Goal: Navigation & Orientation: Find specific page/section

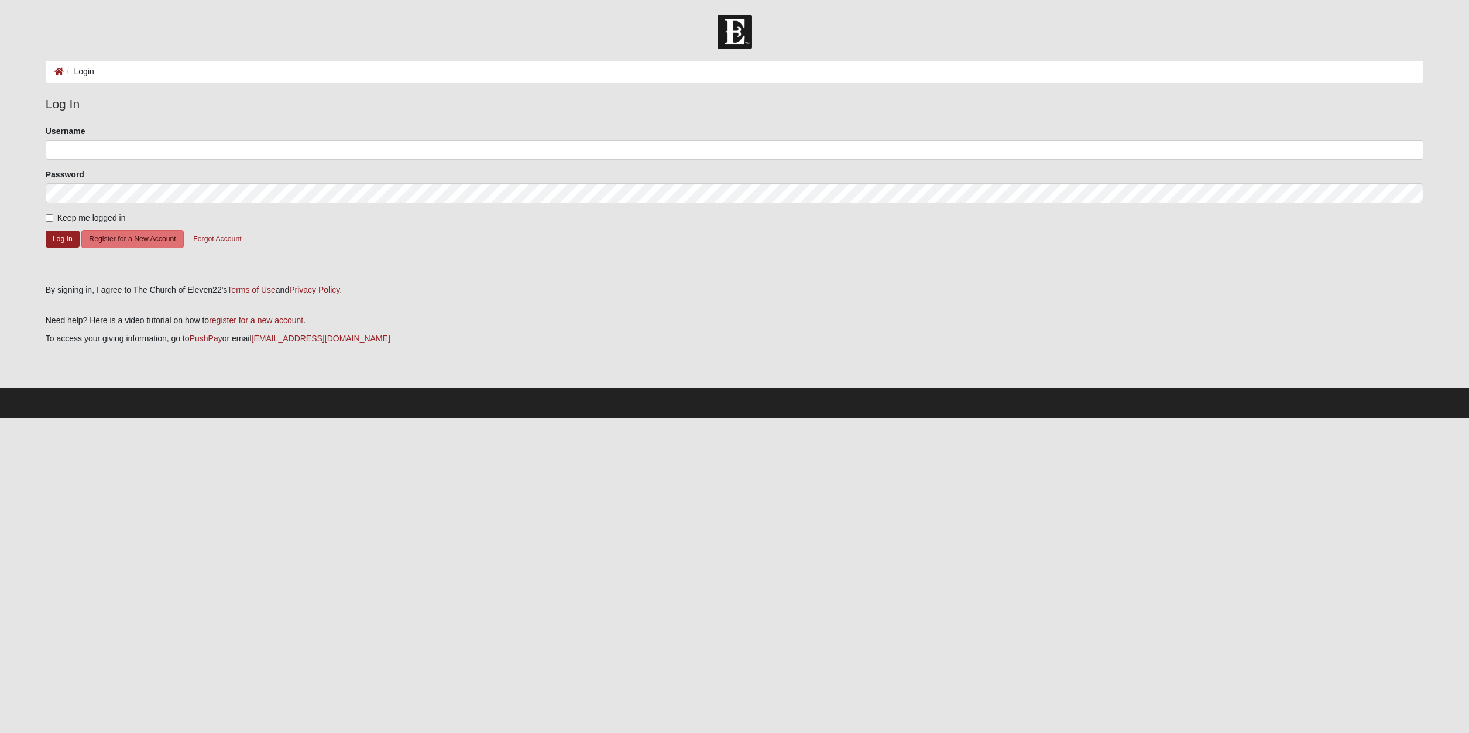
click at [197, 160] on form "Please correct the following: Username Password Keep me logged in Log In Regist…" at bounding box center [735, 200] width 1378 height 150
click at [207, 146] on input "Username" at bounding box center [735, 150] width 1378 height 20
type input "stcdave"
click at [59, 236] on button "Log In" at bounding box center [63, 239] width 34 height 17
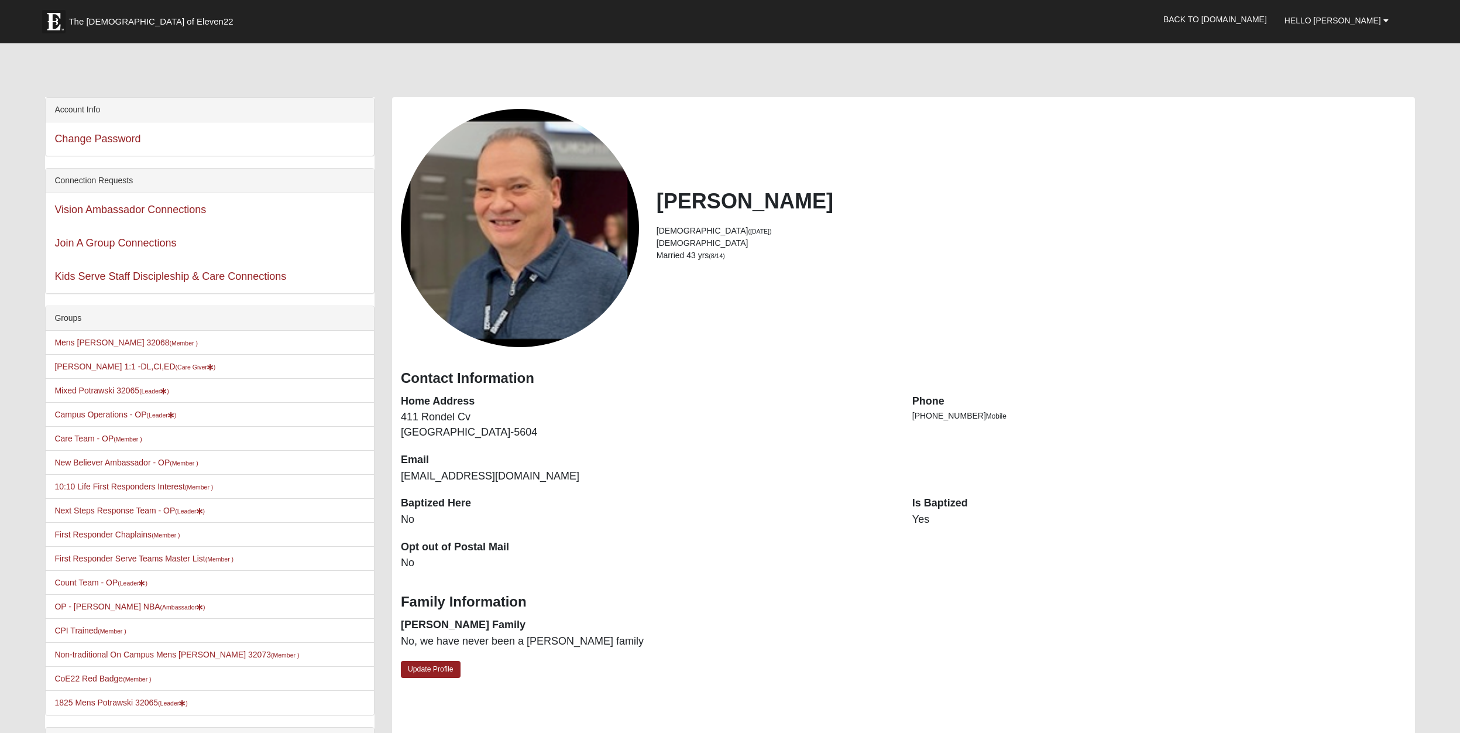
scroll to position [140, 0]
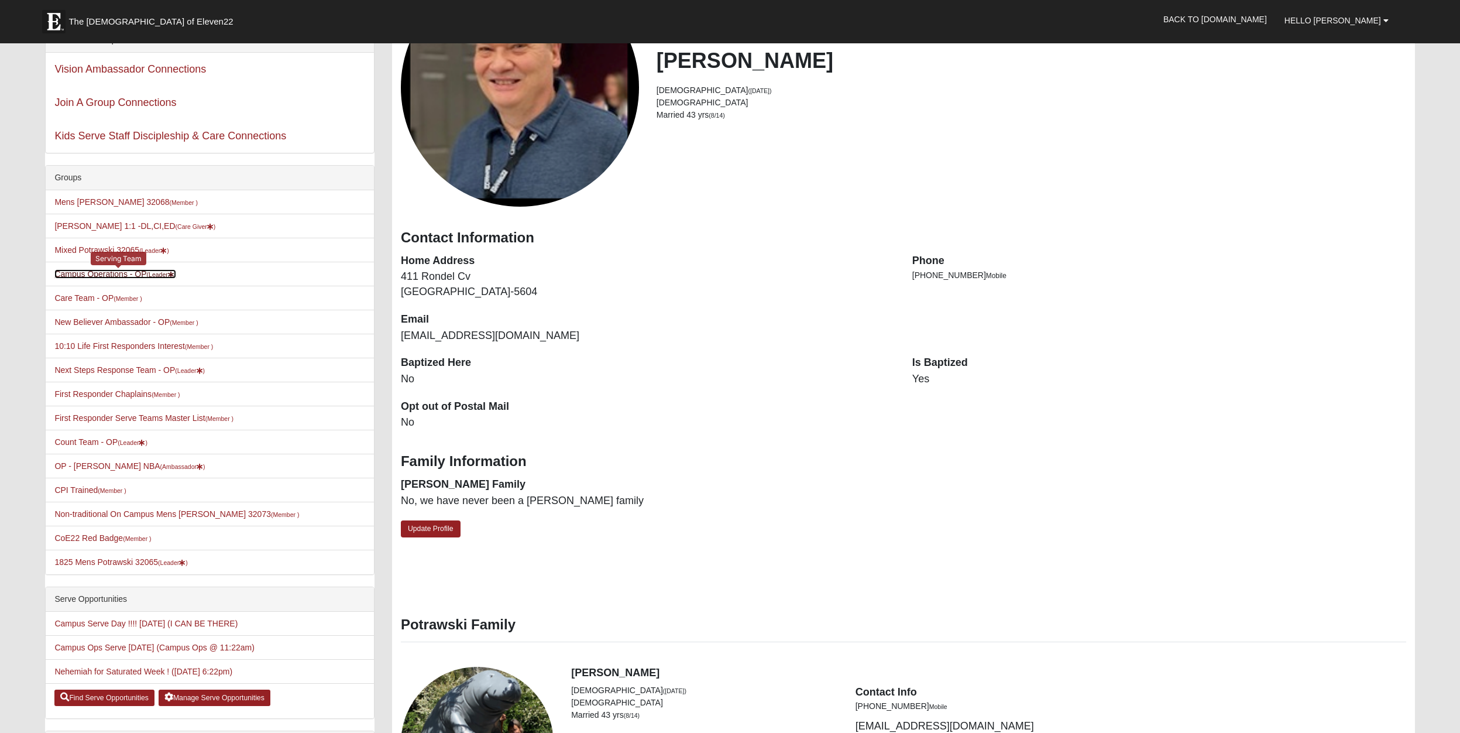
click at [105, 273] on link "Campus Operations - OP (Leader )" at bounding box center [115, 273] width 122 height 9
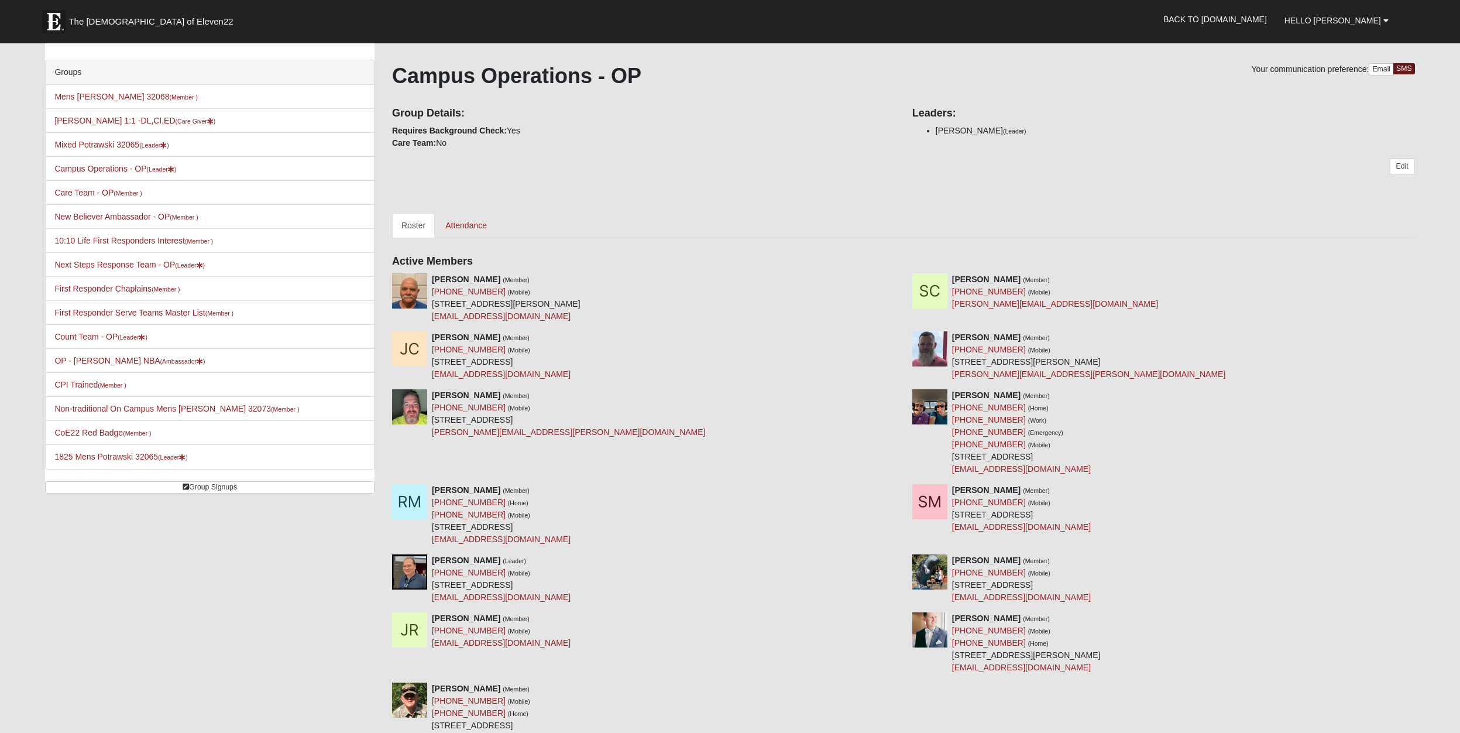
scroll to position [219, 0]
